Goal: Communication & Community: Answer question/provide support

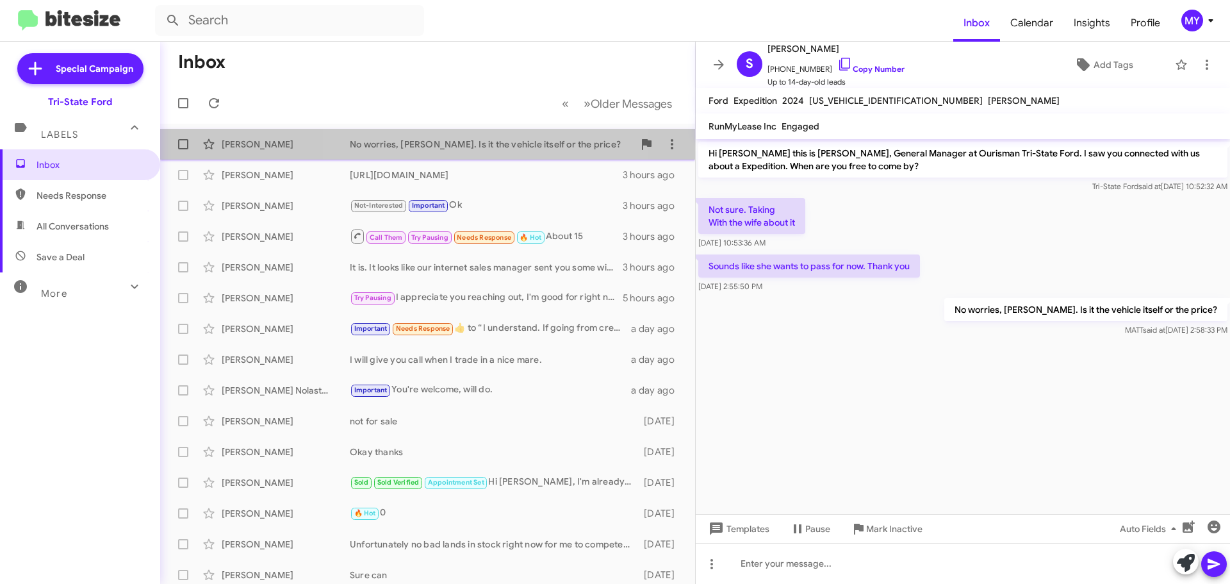
click at [481, 140] on div "No worries, [PERSON_NAME]. Is it the vehicle itself or the price?" at bounding box center [492, 144] width 284 height 13
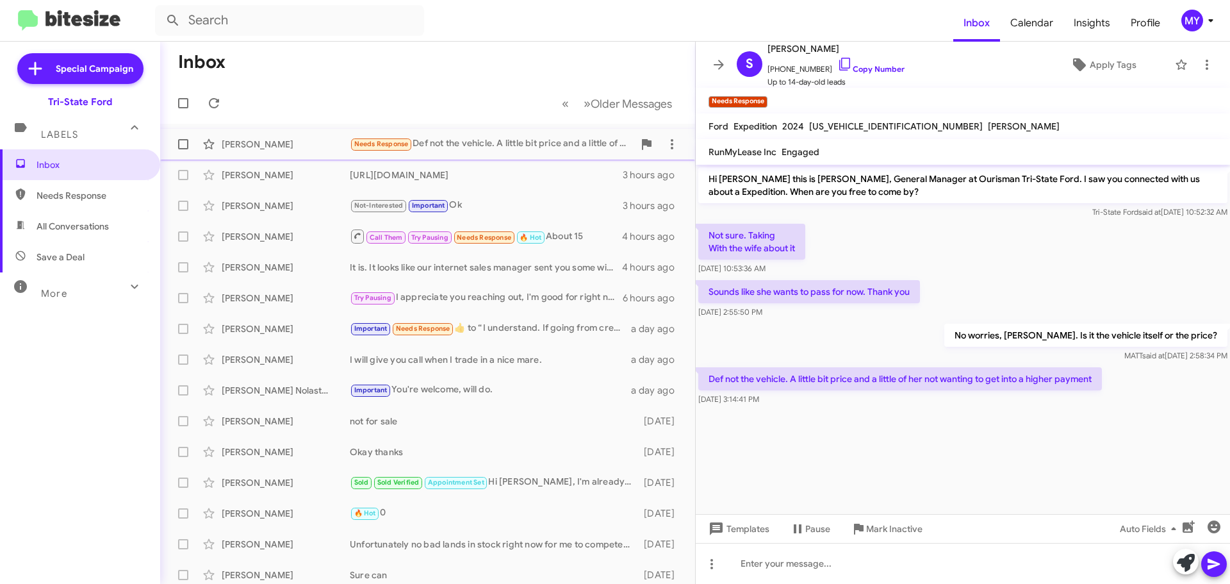
click at [516, 151] on div "Needs Response Def not the vehicle. A little bit price and a little of her not …" at bounding box center [492, 143] width 284 height 15
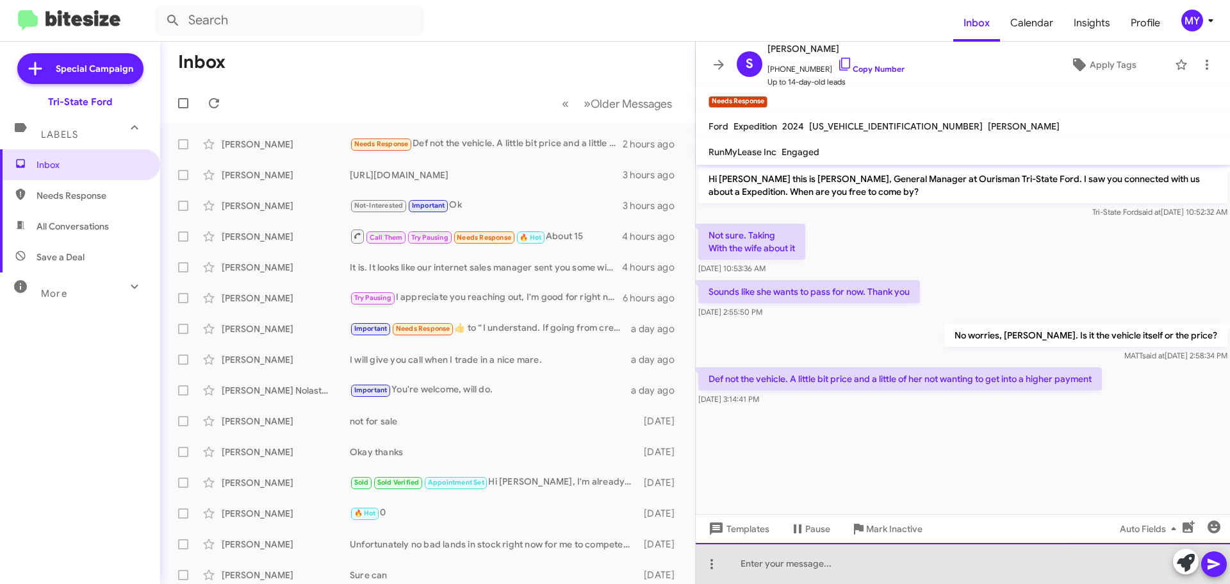
click at [821, 572] on div at bounding box center [963, 563] width 534 height 41
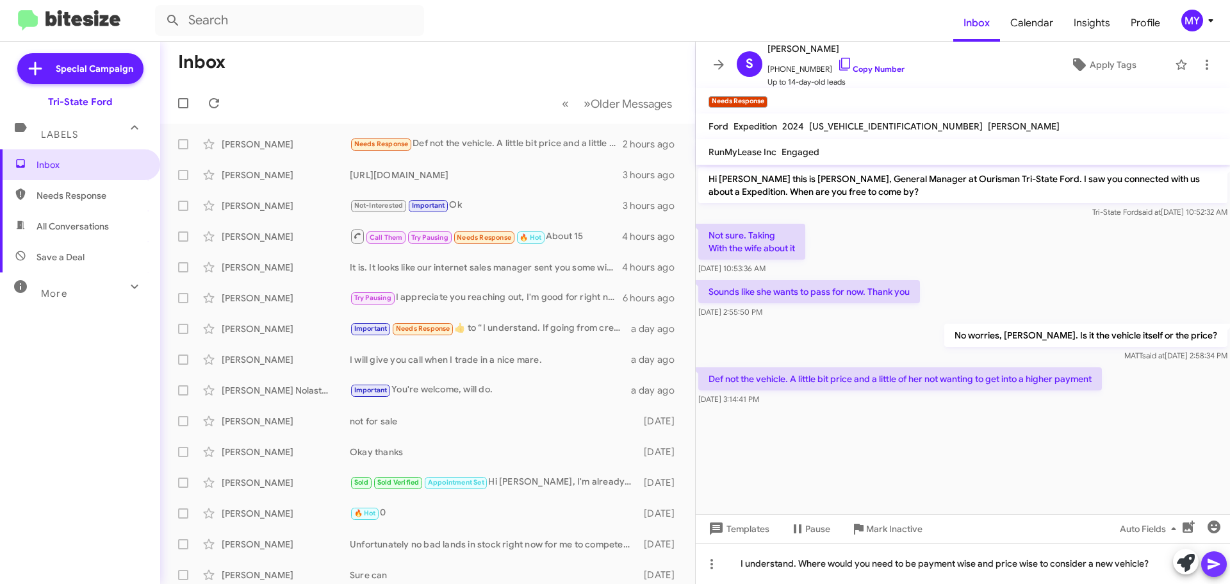
click at [1217, 561] on icon at bounding box center [1213, 563] width 15 height 15
